Goal: Information Seeking & Learning: Learn about a topic

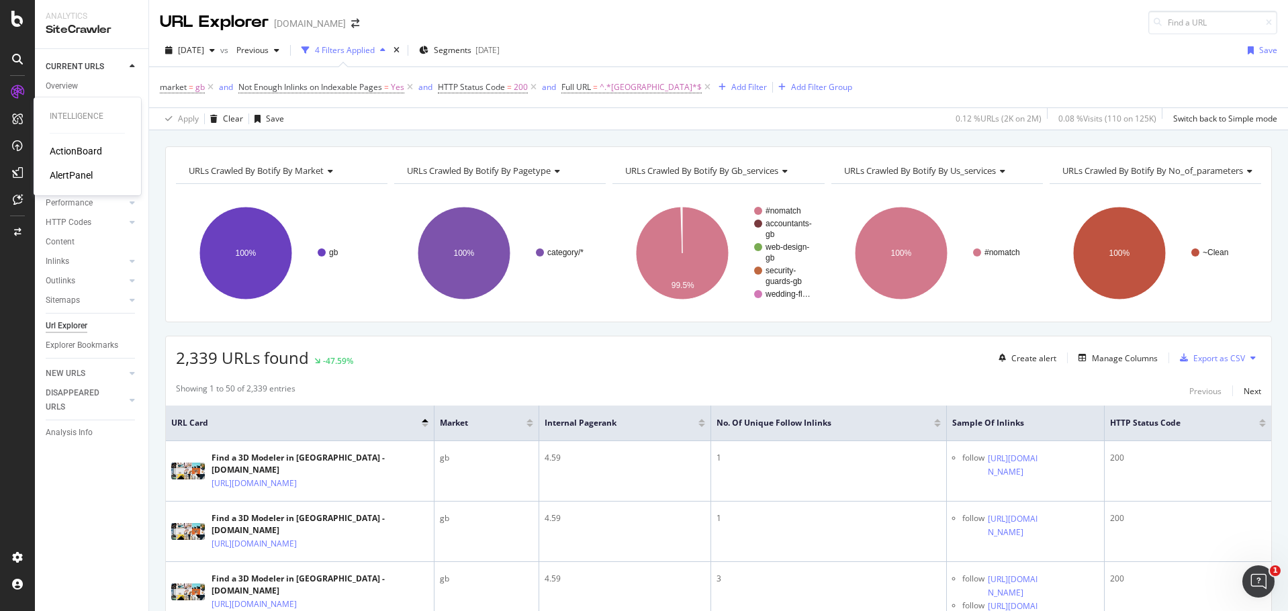
click at [66, 148] on div "ActionBoard" at bounding box center [76, 150] width 52 height 13
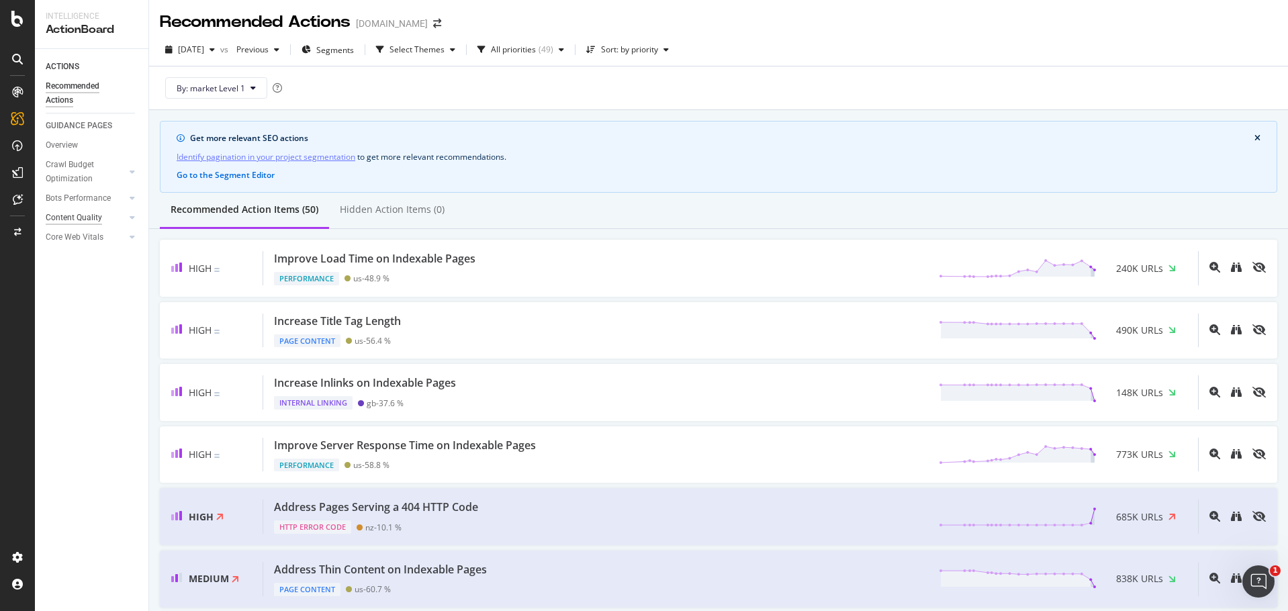
click at [84, 213] on div "Content Quality" at bounding box center [74, 218] width 56 height 14
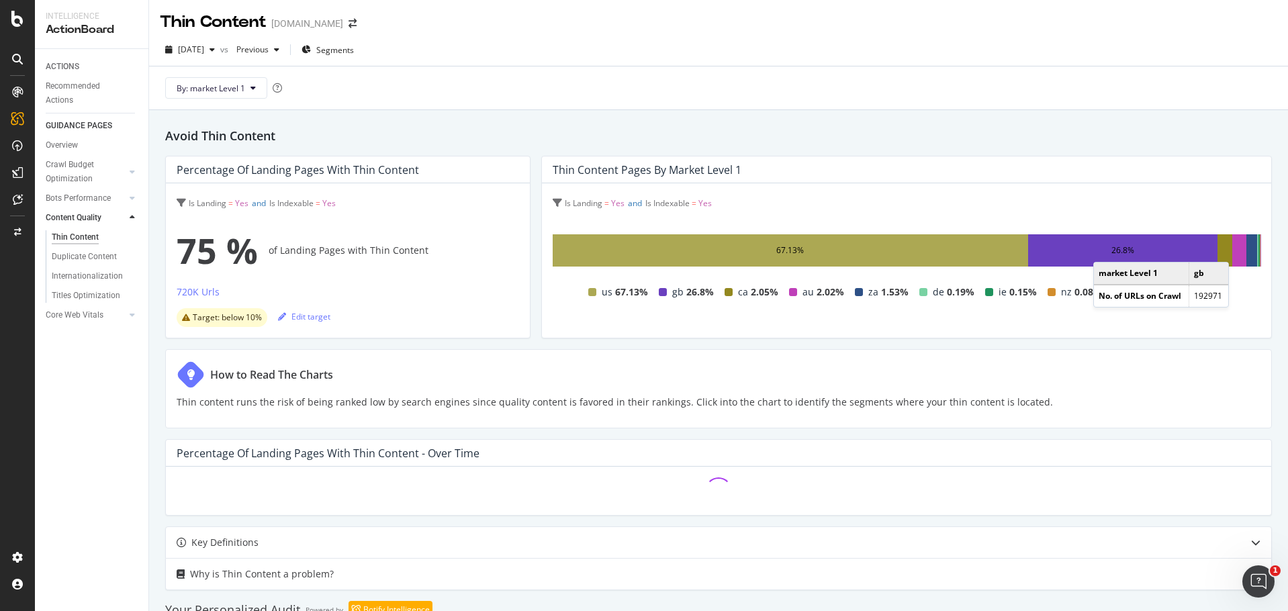
click at [1112, 249] on div "26.8%" at bounding box center [1123, 250] width 23 height 16
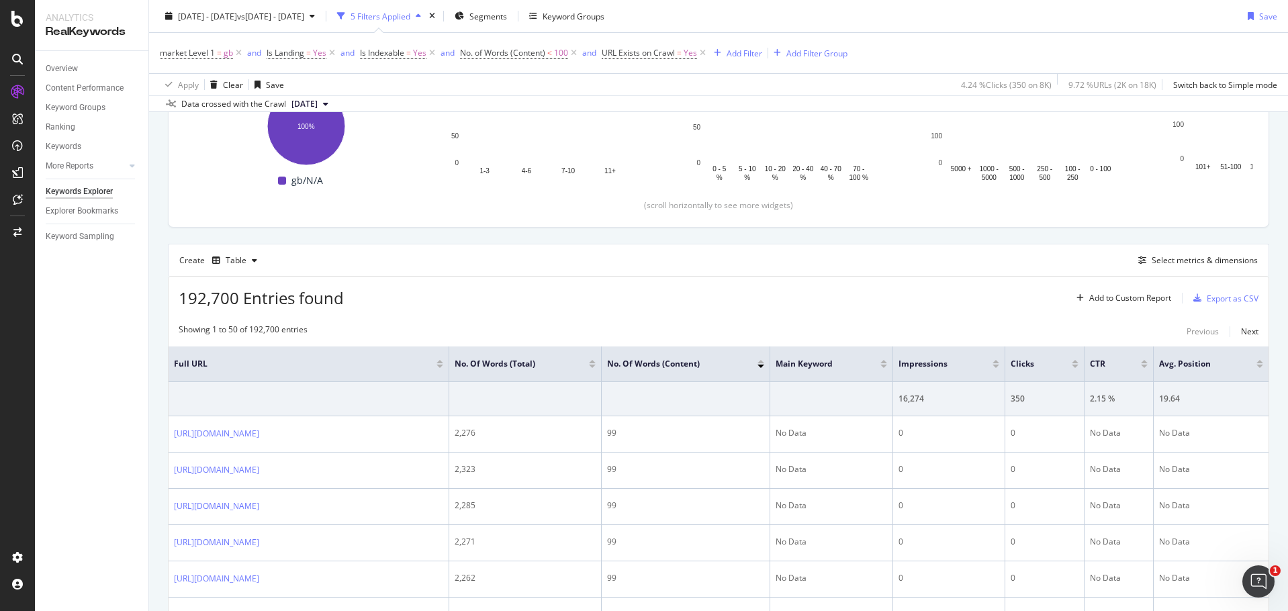
scroll to position [403, 0]
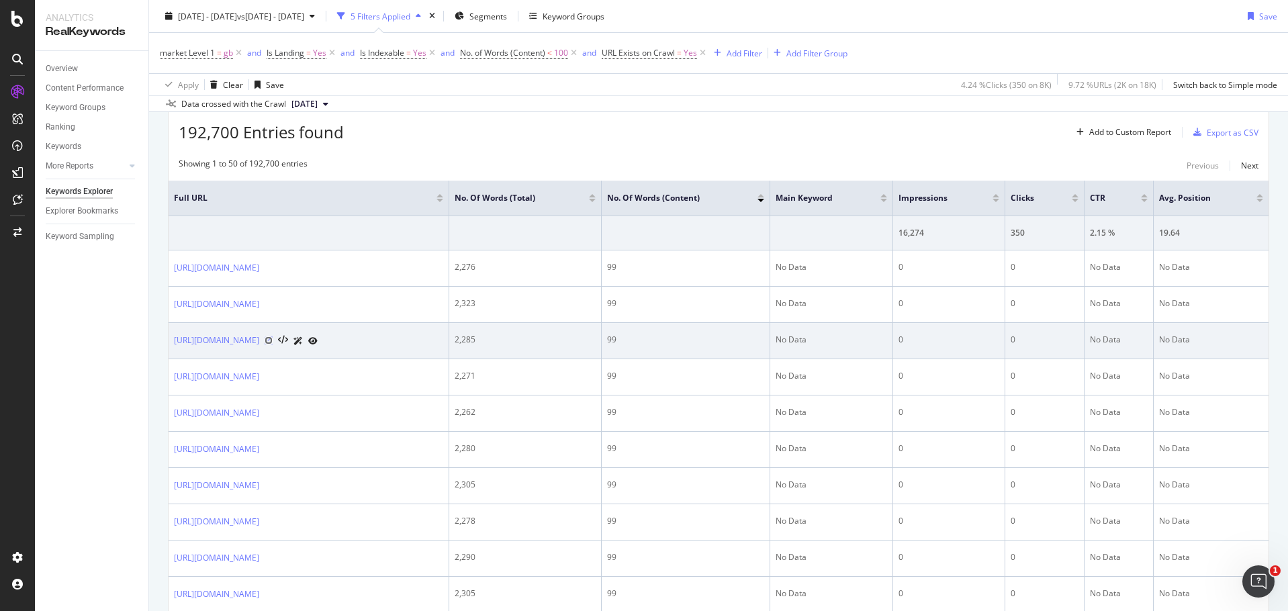
click at [273, 339] on icon at bounding box center [269, 341] width 8 height 8
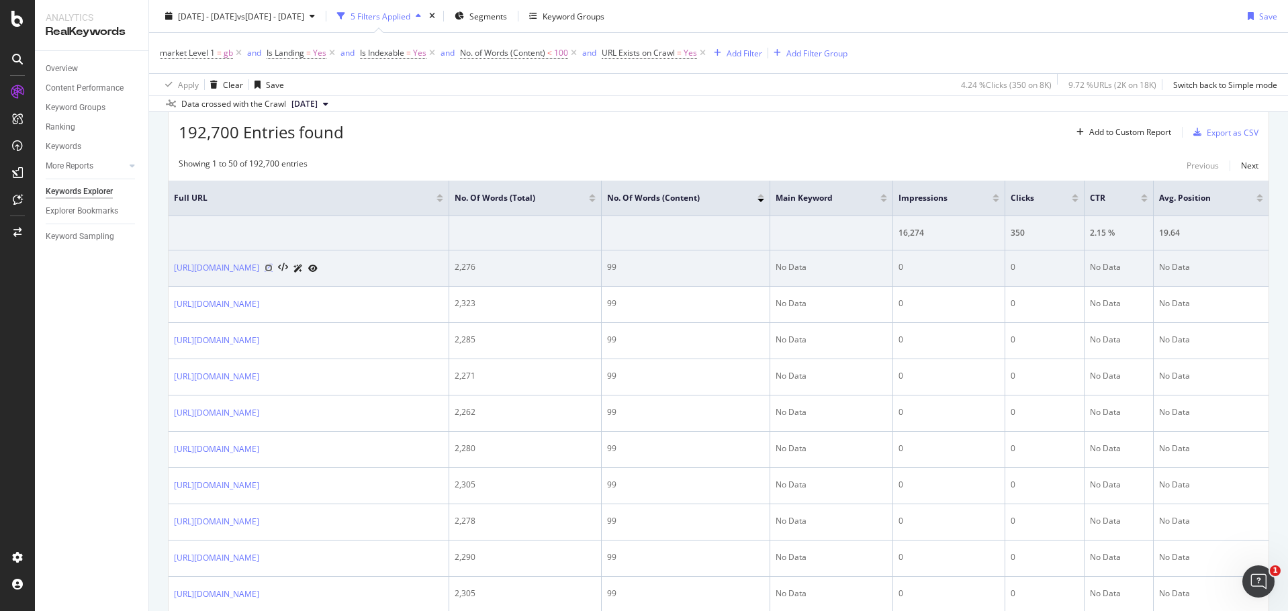
click at [273, 269] on icon at bounding box center [269, 268] width 8 height 8
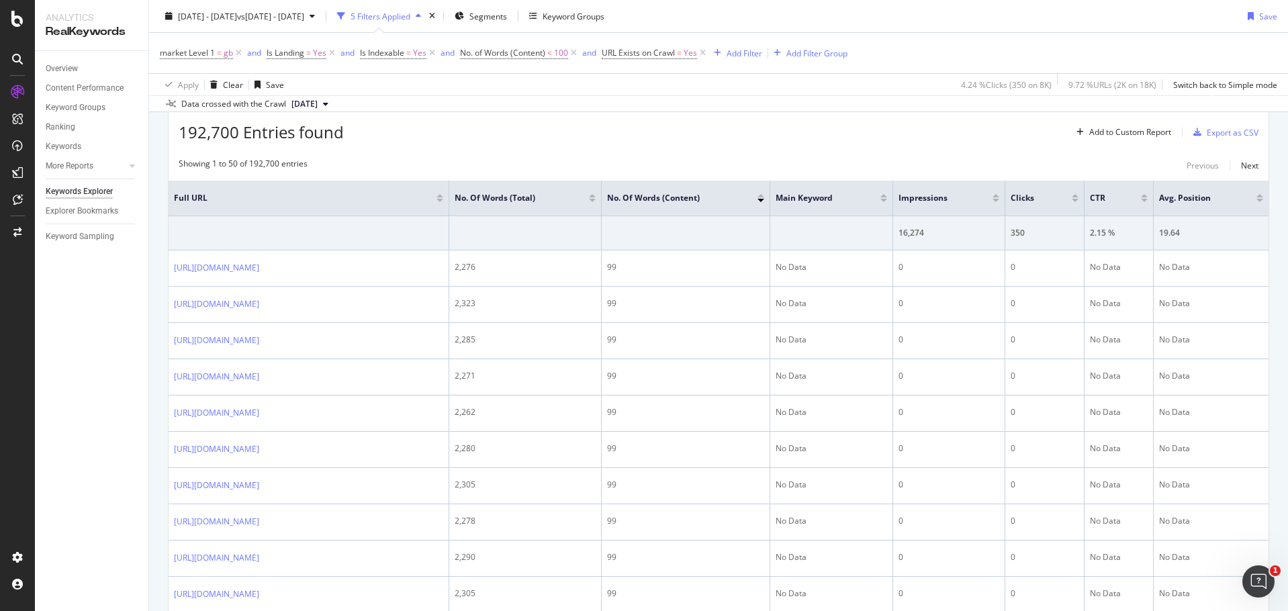
click at [1000, 194] on div at bounding box center [996, 195] width 7 height 3
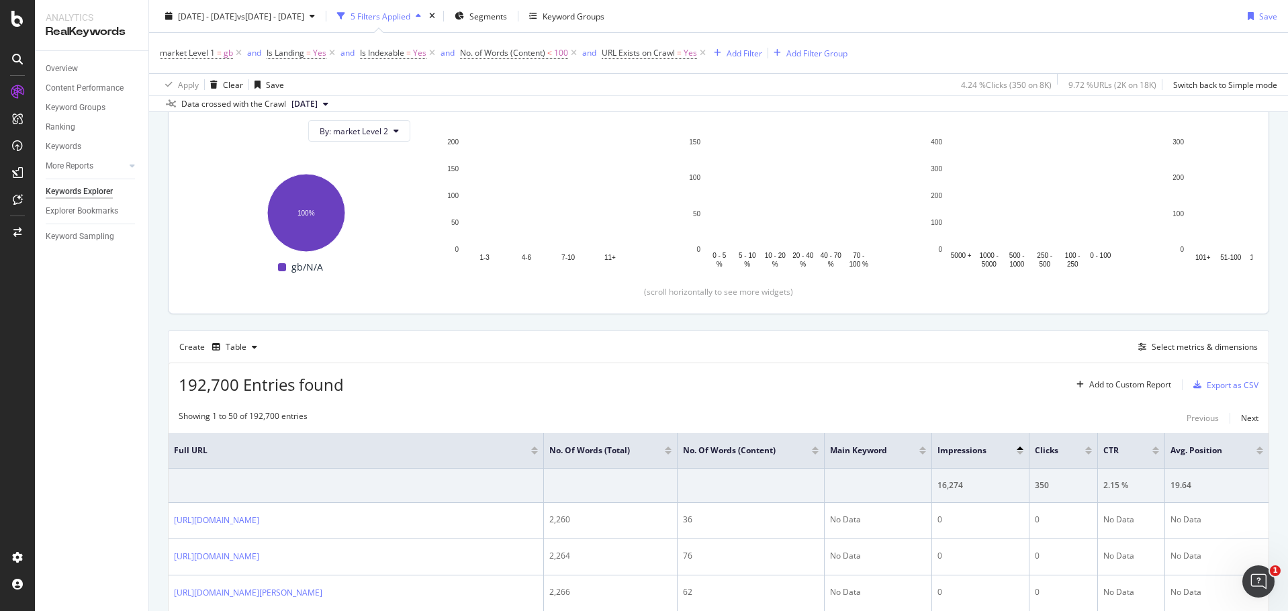
scroll to position [403, 0]
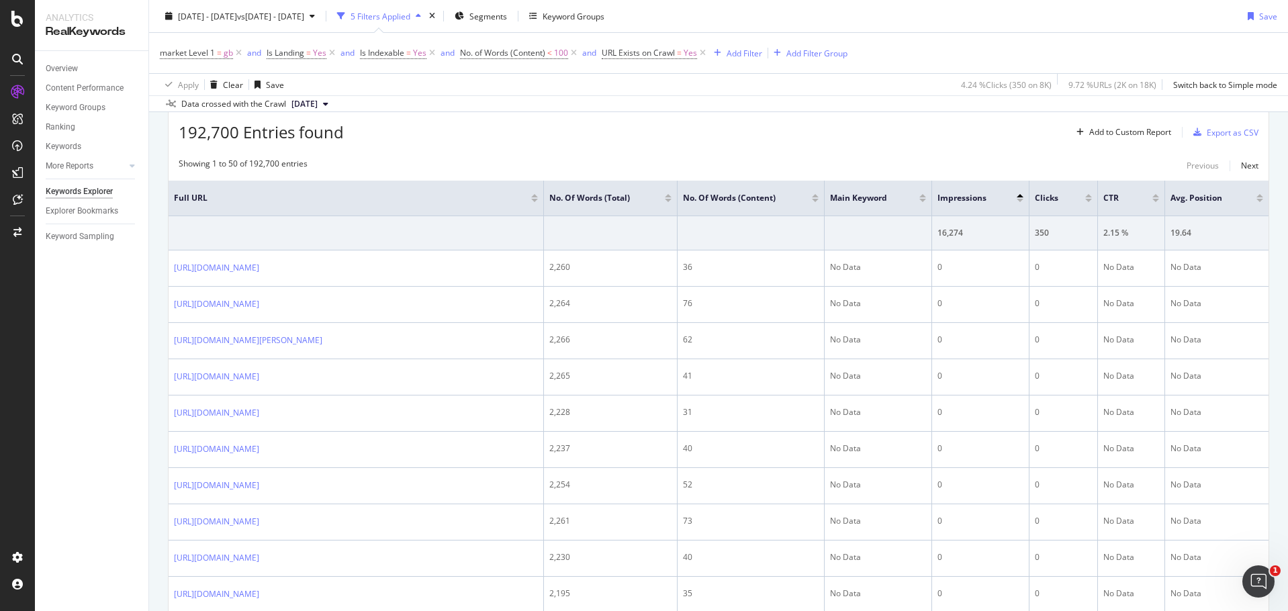
click at [1018, 199] on div at bounding box center [1020, 200] width 7 height 3
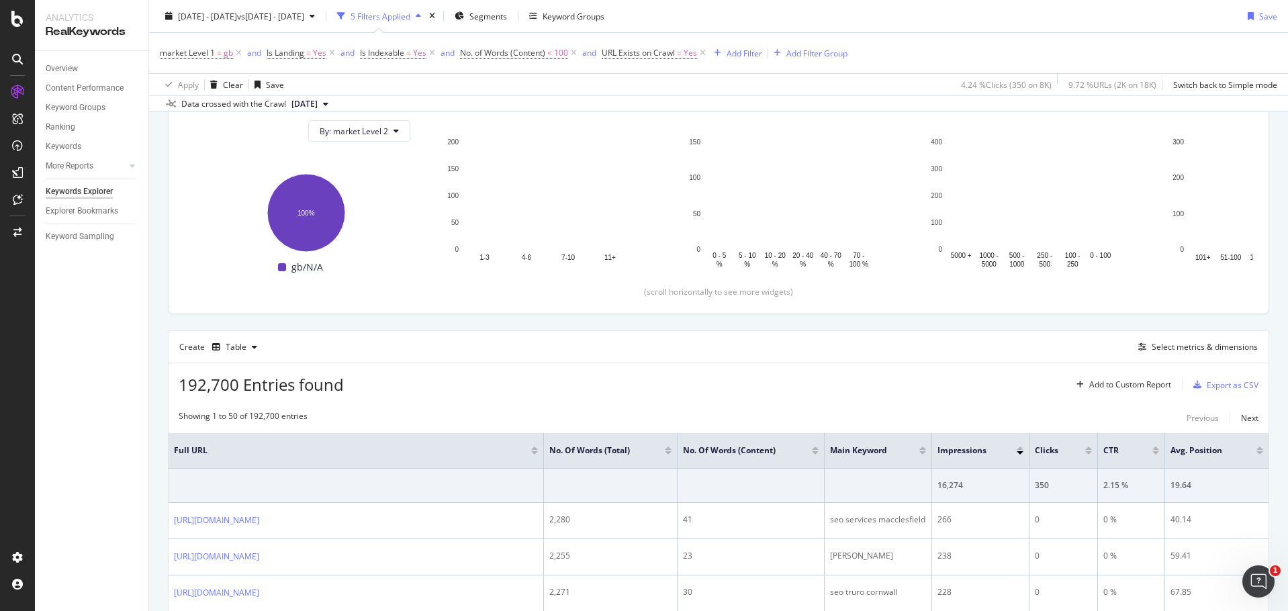
scroll to position [403, 0]
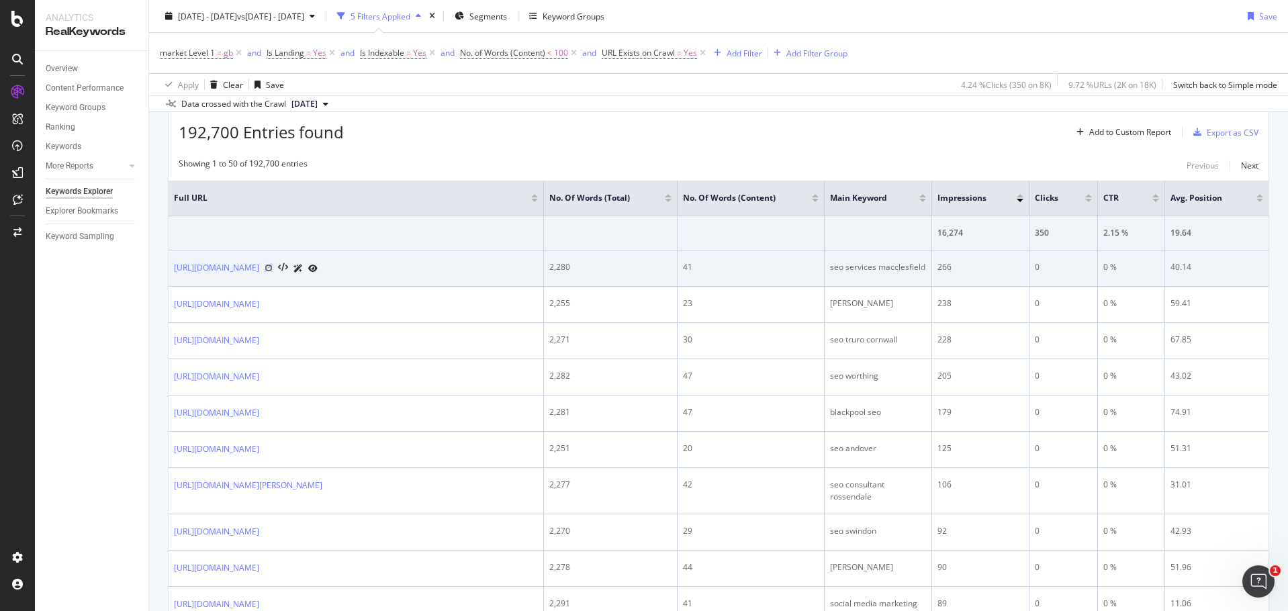
click at [273, 268] on icon at bounding box center [269, 268] width 8 height 8
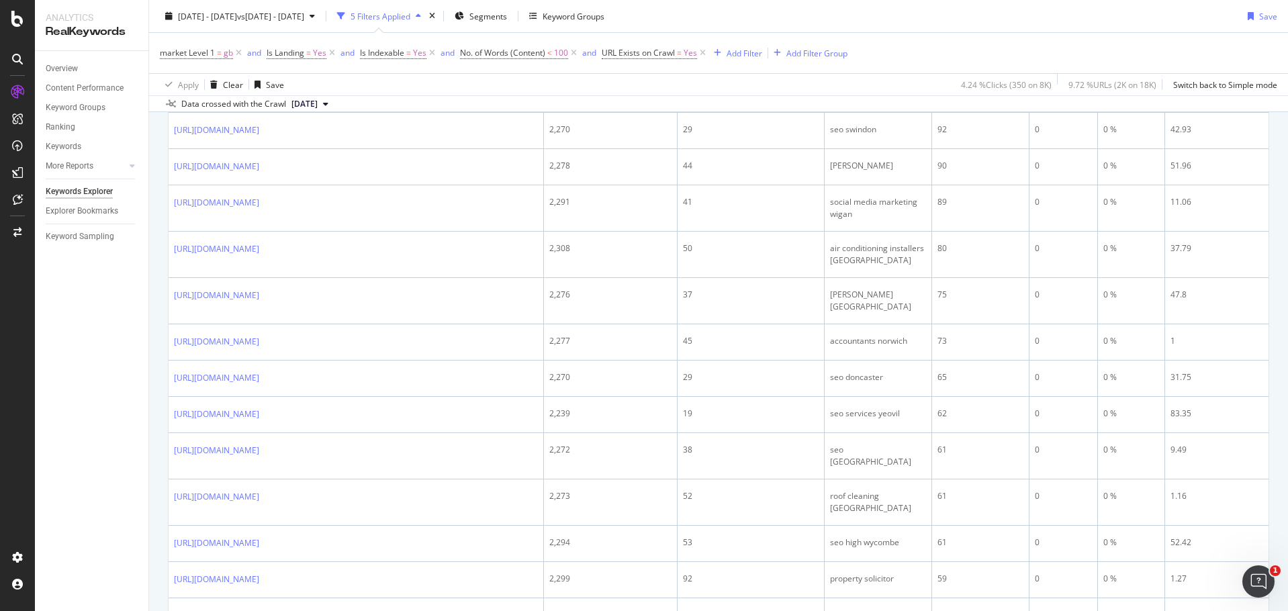
scroll to position [806, 0]
